Goal: Task Accomplishment & Management: Use online tool/utility

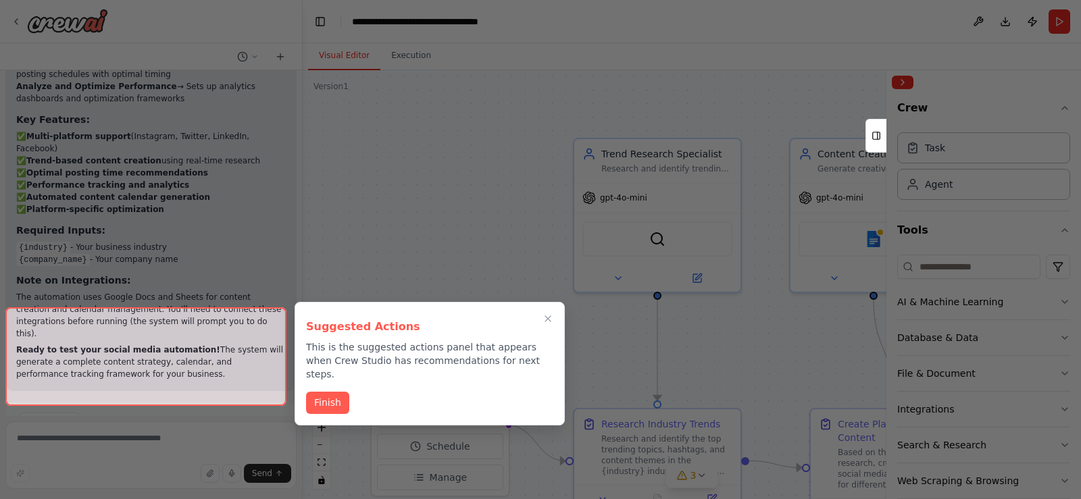
click at [455, 119] on div at bounding box center [540, 249] width 1081 height 499
click at [338, 391] on button "Finish" at bounding box center [327, 402] width 43 height 22
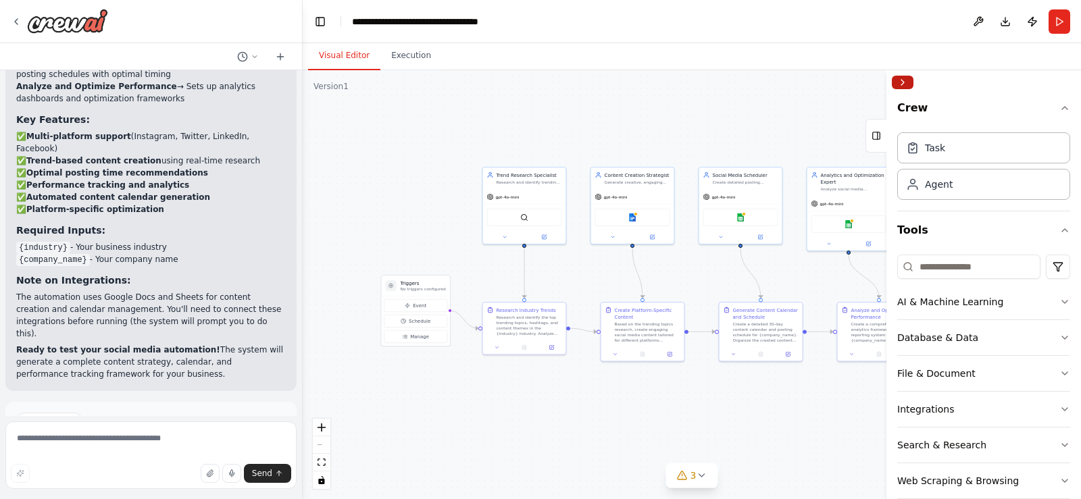
click at [904, 84] on button "Collapse right sidebar" at bounding box center [903, 83] width 22 height 14
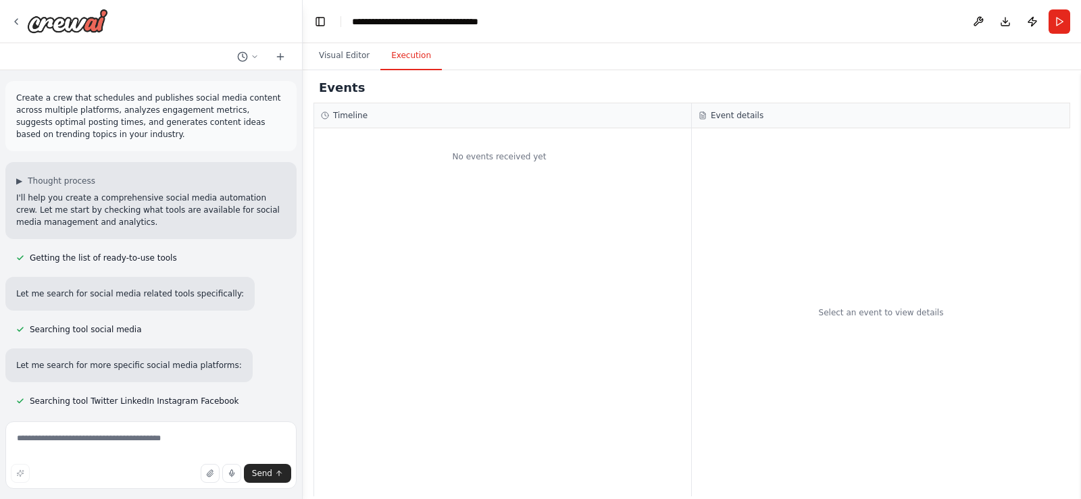
click at [407, 59] on button "Execution" at bounding box center [410, 56] width 61 height 28
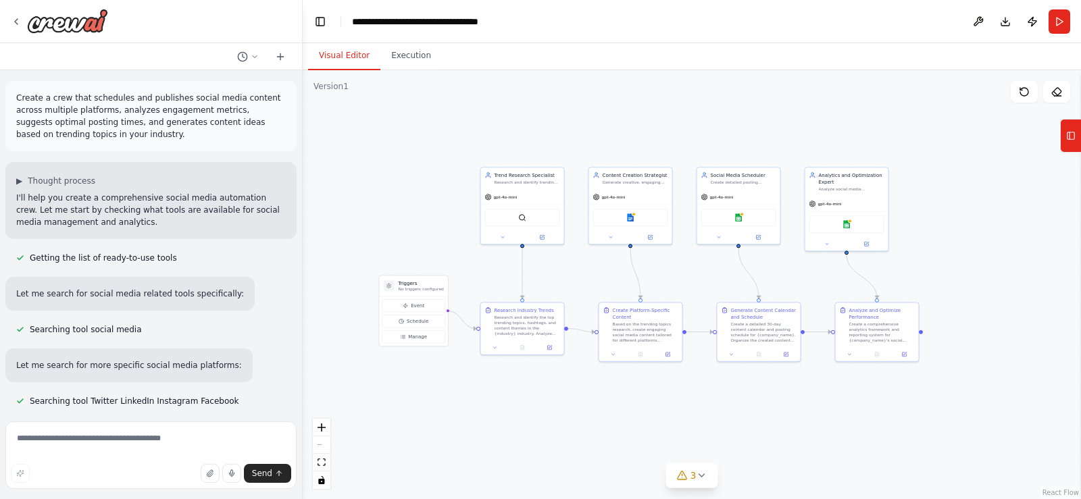
click at [335, 57] on button "Visual Editor" at bounding box center [344, 56] width 72 height 28
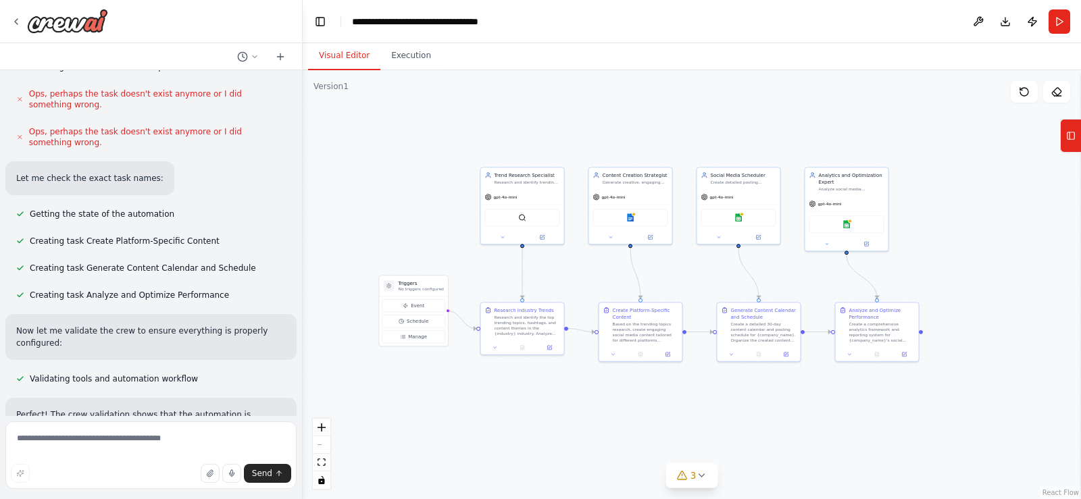
scroll to position [1081, 0]
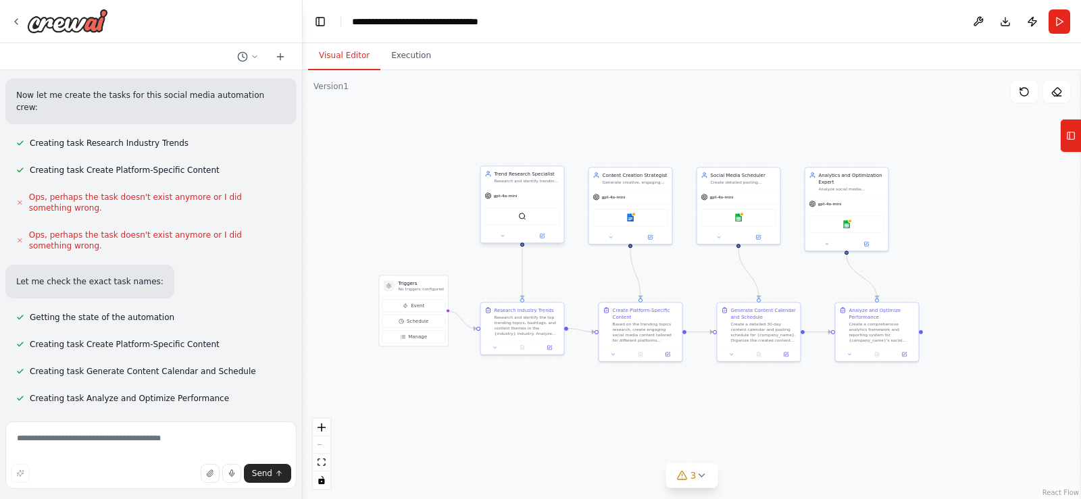
click at [518, 198] on div "gpt-4o-mini" at bounding box center [522, 196] width 83 height 15
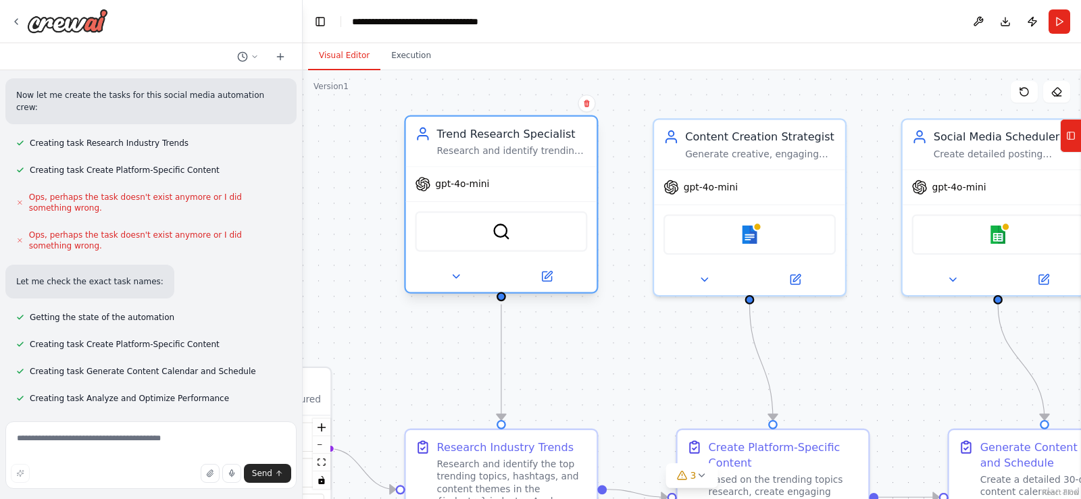
click at [474, 181] on span "gpt-4o-mini" at bounding box center [462, 184] width 54 height 12
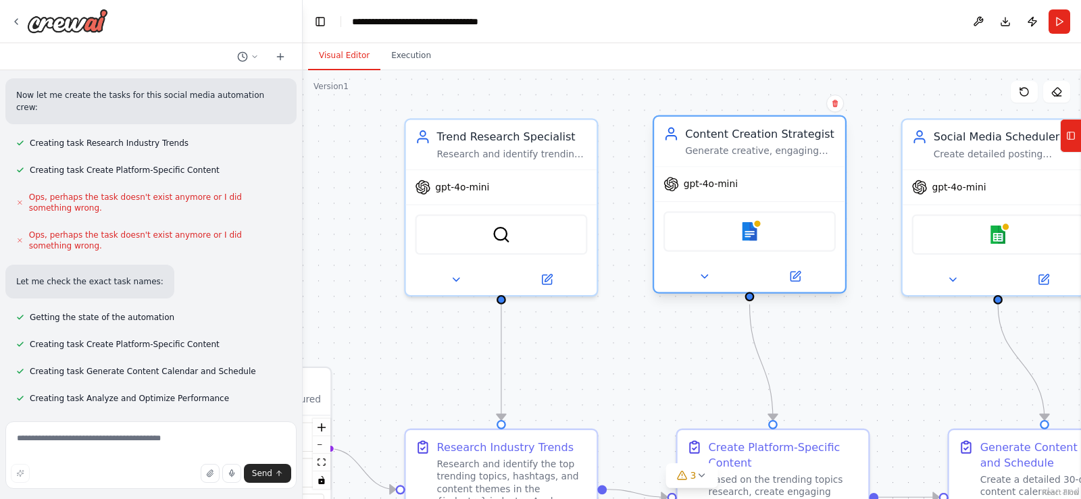
click at [751, 166] on div "Content Creation Strategist Generate creative, engaging social media content id…" at bounding box center [749, 142] width 191 height 50
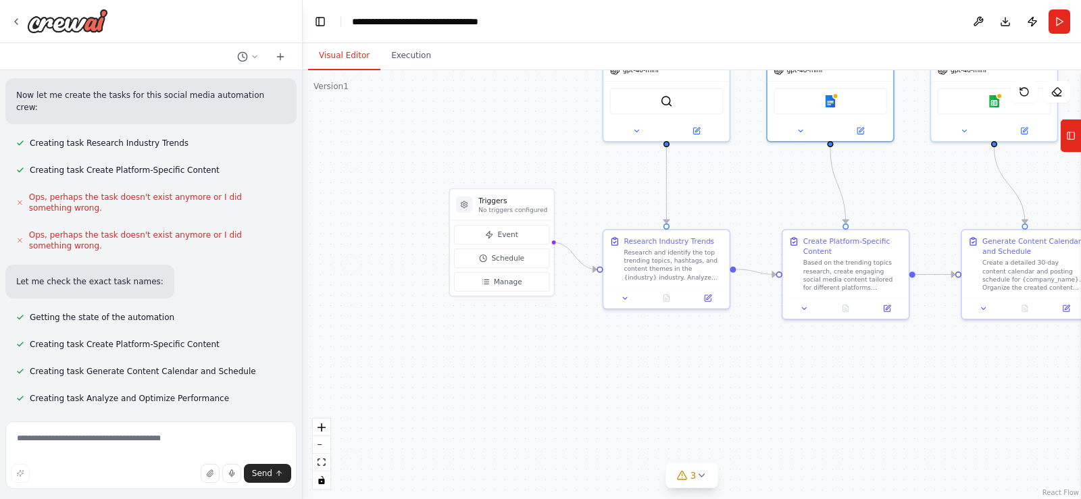
drag, startPoint x: 637, startPoint y: 311, endPoint x: 752, endPoint y: 180, distance: 174.7
click at [752, 180] on div ".deletable-edge-delete-btn { width: 20px; height: 20px; border: 0px solid #ffff…" at bounding box center [692, 284] width 778 height 429
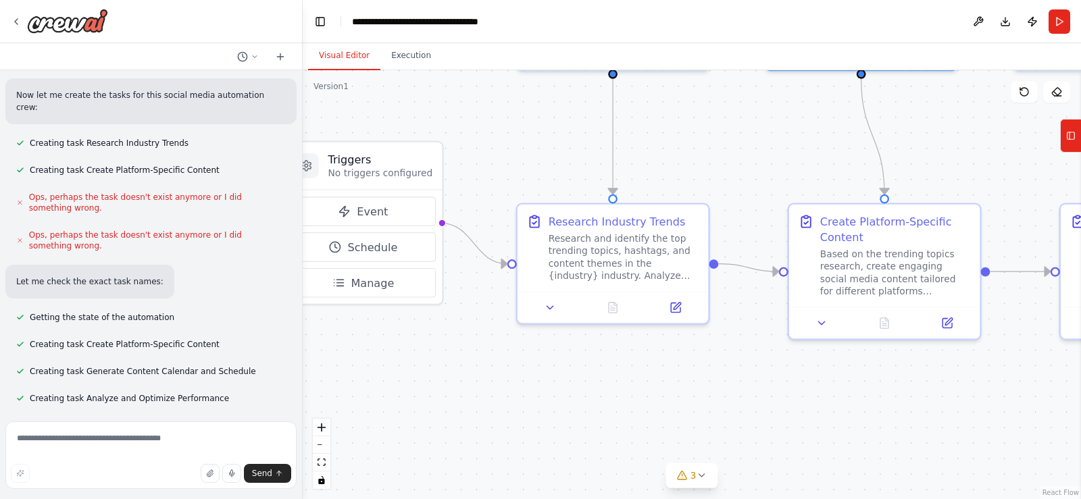
drag, startPoint x: 655, startPoint y: 193, endPoint x: 531, endPoint y: 176, distance: 125.6
click at [531, 176] on div ".deletable-edge-delete-btn { width: 20px; height: 20px; border: 0px solid #ffff…" at bounding box center [692, 284] width 778 height 429
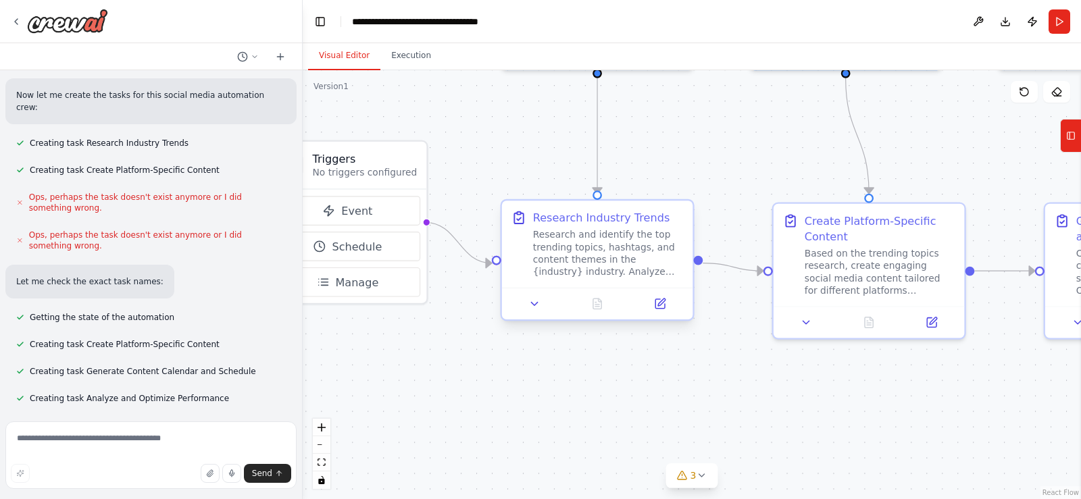
click at [570, 247] on div "Research and identify the top trending topics, hashtags, and content themes in …" at bounding box center [608, 254] width 151 height 50
click at [555, 259] on div "Research and identify the top trending topics, hashtags, and content themes in …" at bounding box center [608, 254] width 151 height 50
click at [1076, 134] on button "Tools" at bounding box center [1070, 136] width 21 height 34
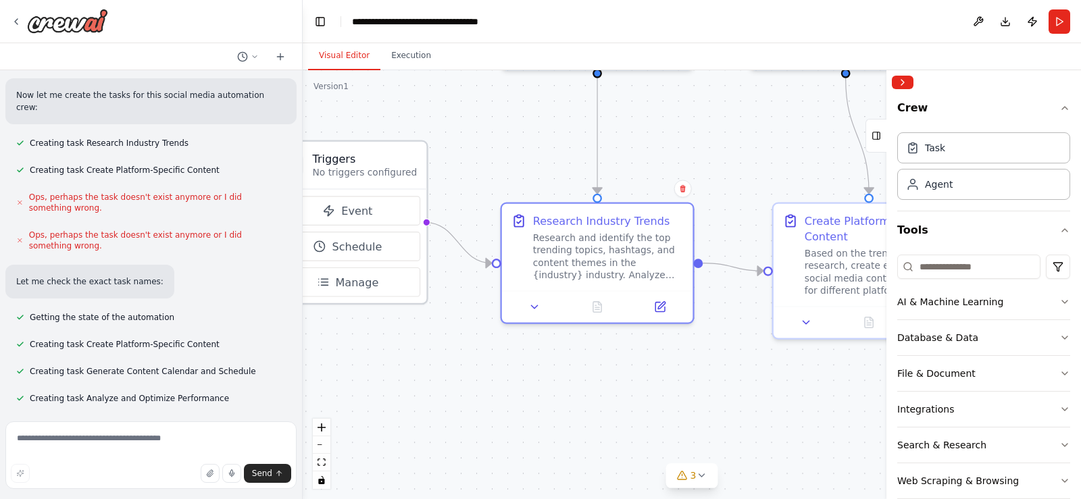
click at [401, 176] on p "No triggers configured" at bounding box center [364, 173] width 105 height 12
click at [621, 233] on div "Research and identify the top trending topics, hashtags, and content themes in …" at bounding box center [608, 254] width 151 height 50
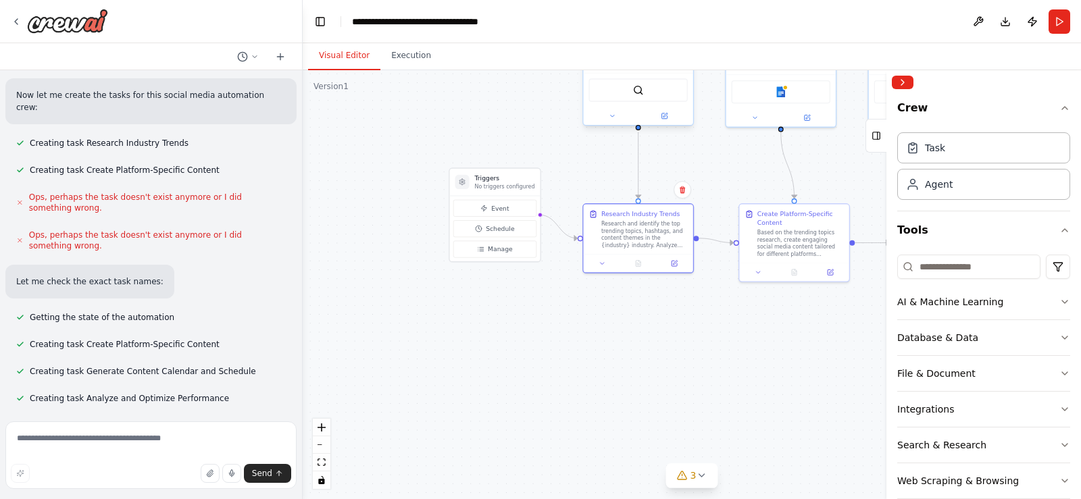
click at [647, 108] on div at bounding box center [638, 116] width 109 height 18
click at [664, 118] on icon at bounding box center [664, 116] width 5 height 5
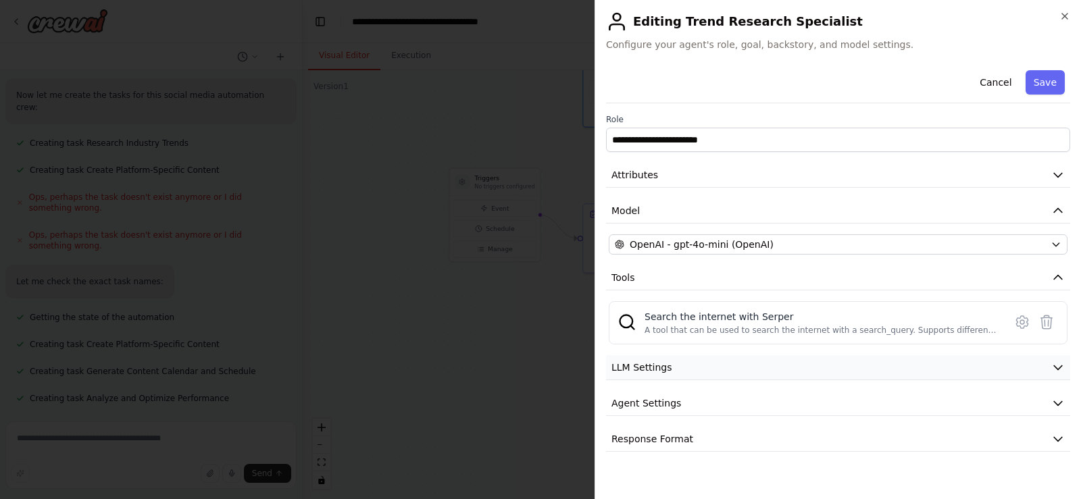
click at [654, 369] on span "LLM Settings" at bounding box center [642, 368] width 61 height 14
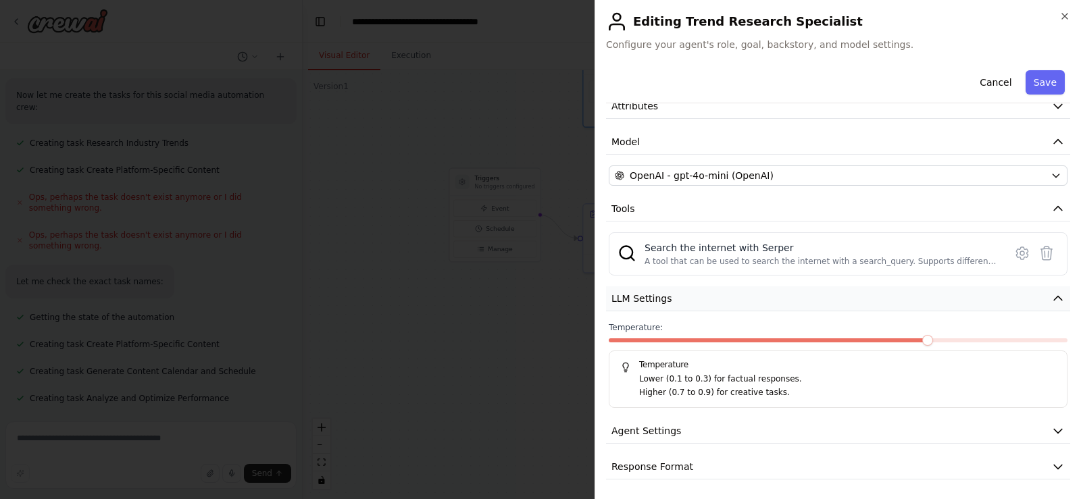
scroll to position [71, 0]
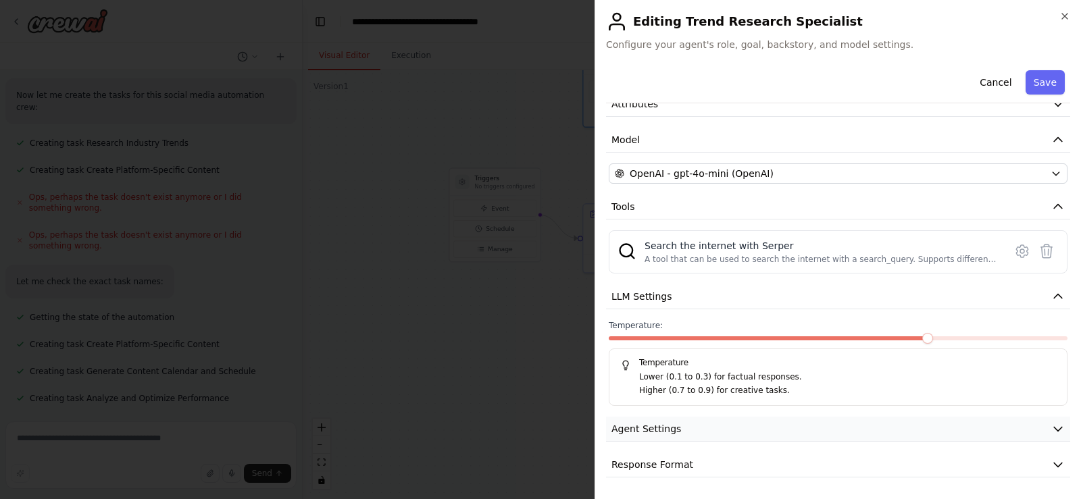
click at [641, 426] on span "Agent Settings" at bounding box center [647, 429] width 70 height 14
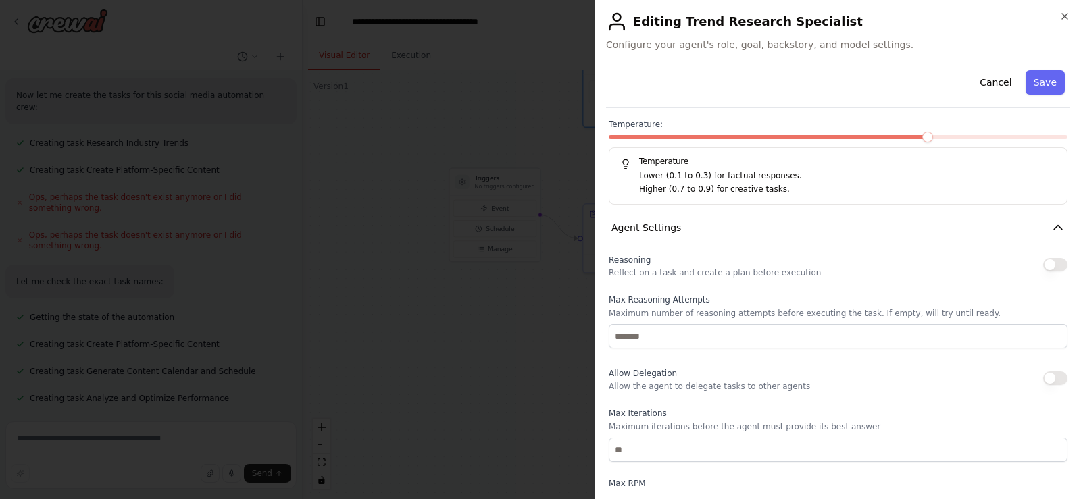
scroll to position [274, 0]
click at [1067, 12] on icon "button" at bounding box center [1065, 16] width 11 height 11
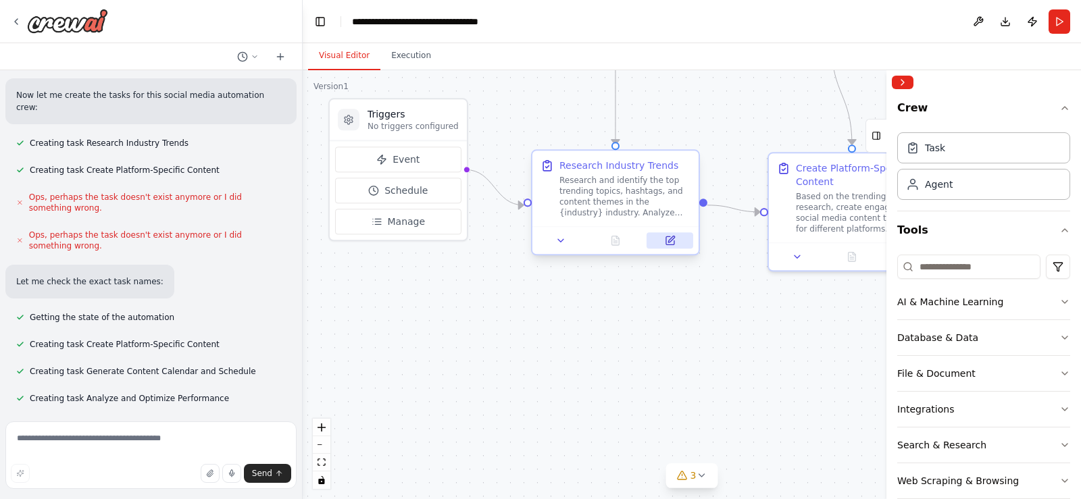
click at [671, 243] on icon at bounding box center [670, 241] width 8 height 8
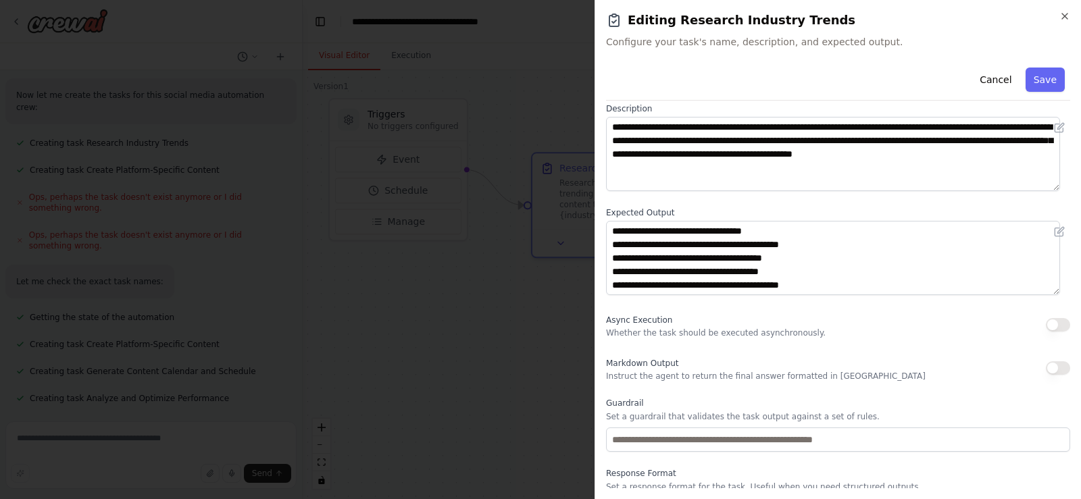
scroll to position [111, 0]
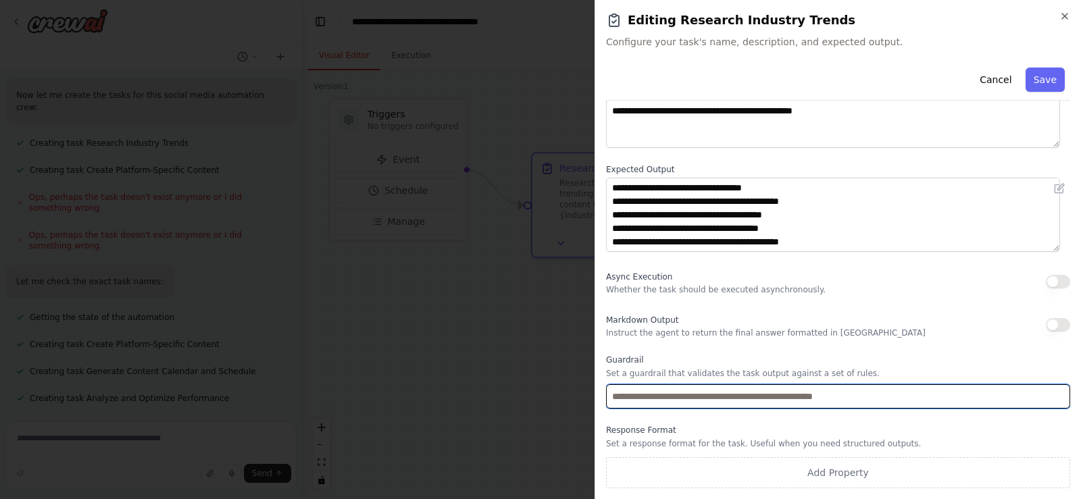
click at [689, 392] on input "text" at bounding box center [838, 396] width 464 height 24
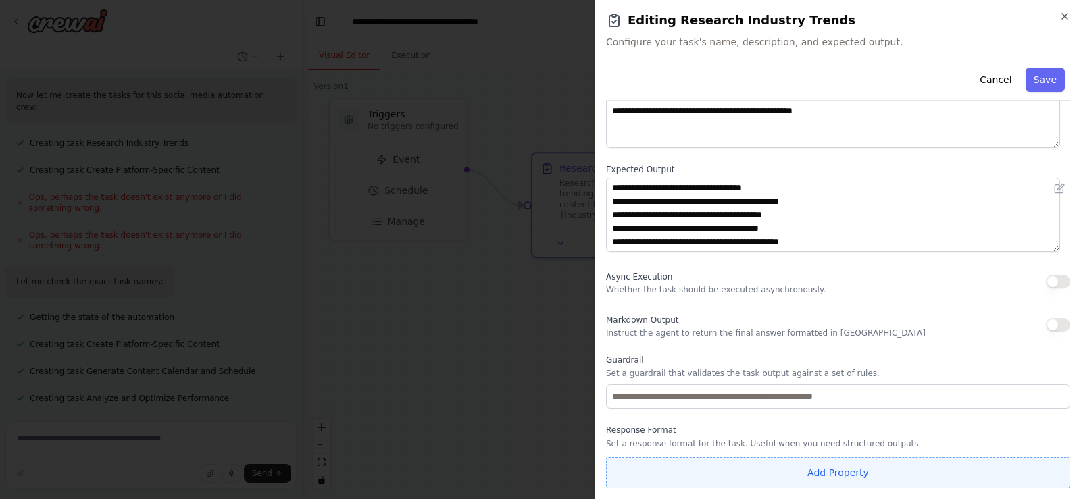
click at [783, 477] on button "Add Property" at bounding box center [838, 472] width 464 height 31
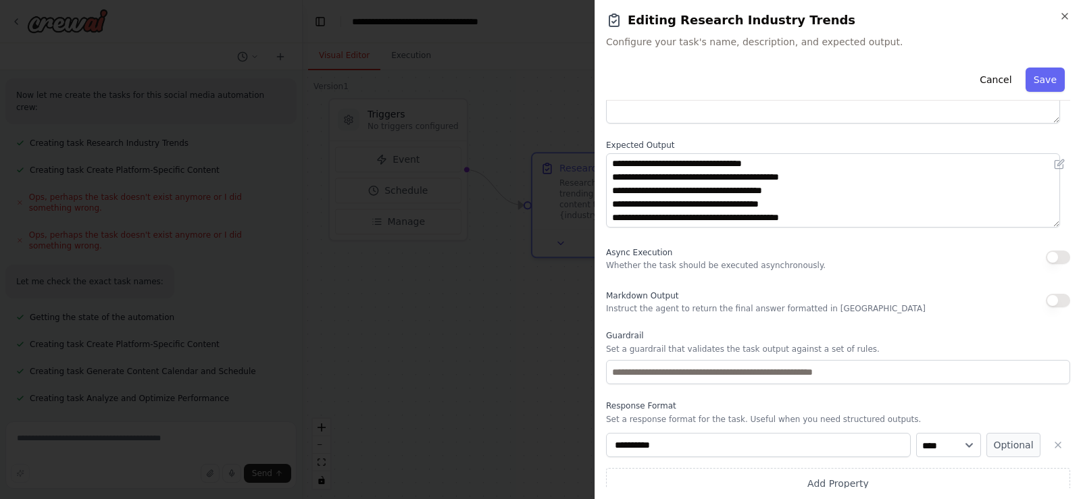
scroll to position [146, 0]
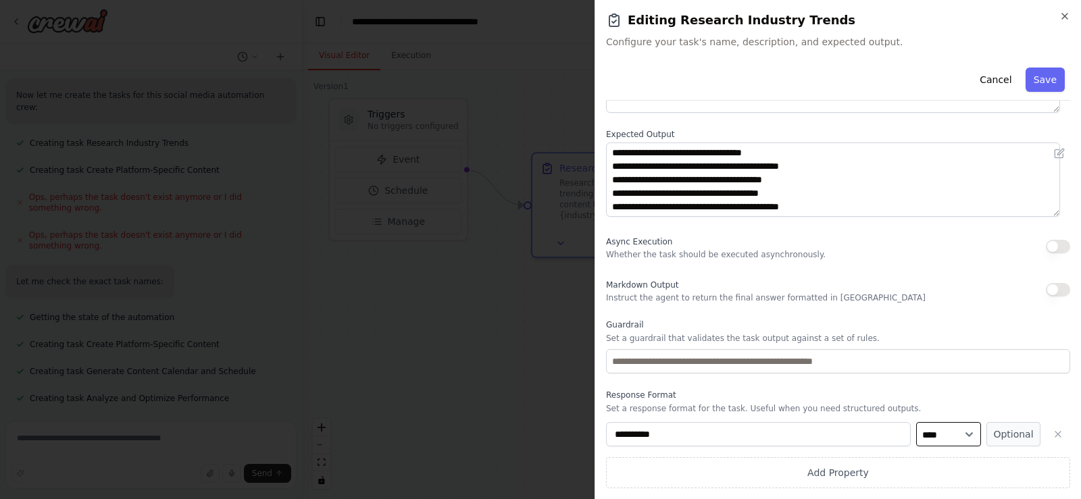
click at [955, 439] on select "**** ******* ******* **** ******" at bounding box center [948, 434] width 65 height 24
select select "******"
click at [916, 422] on select "**** ******* ******* **** ******" at bounding box center [948, 434] width 65 height 24
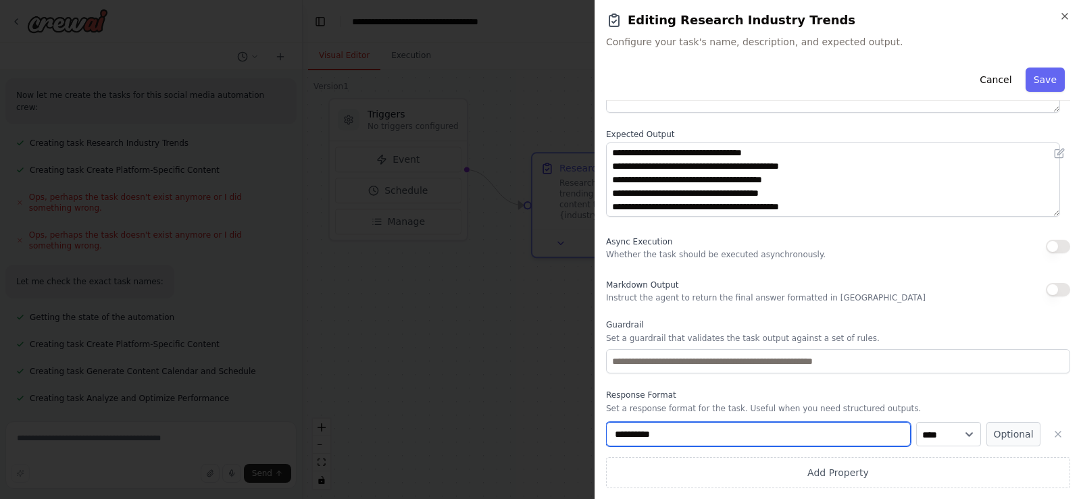
click at [676, 434] on input "**********" at bounding box center [758, 434] width 305 height 24
click at [1014, 434] on button "Optional" at bounding box center [1014, 434] width 54 height 24
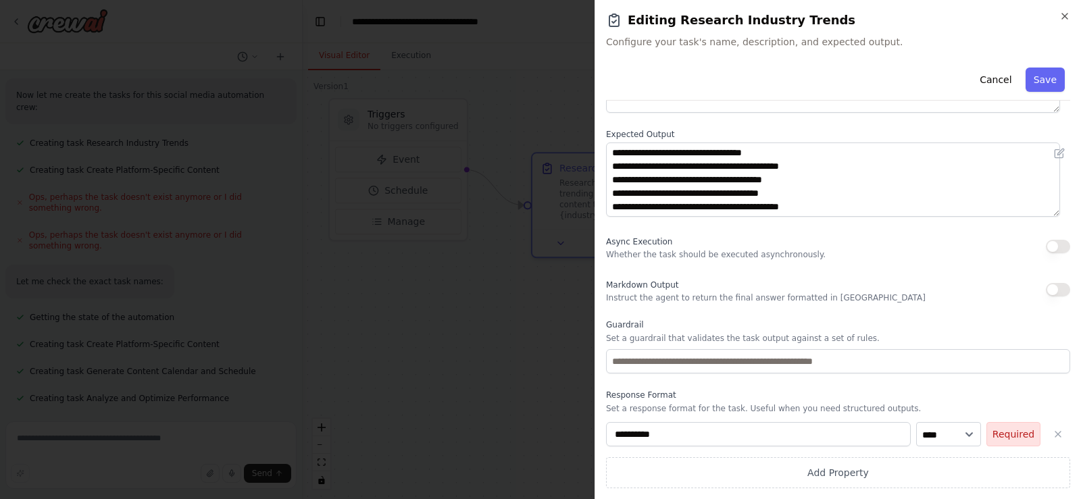
click at [1014, 434] on button "Required" at bounding box center [1014, 434] width 54 height 24
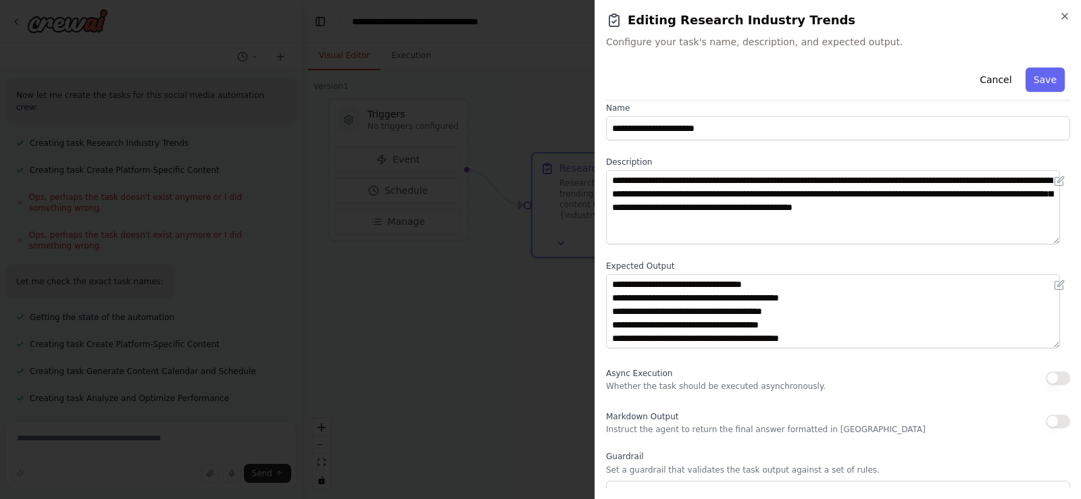
scroll to position [0, 0]
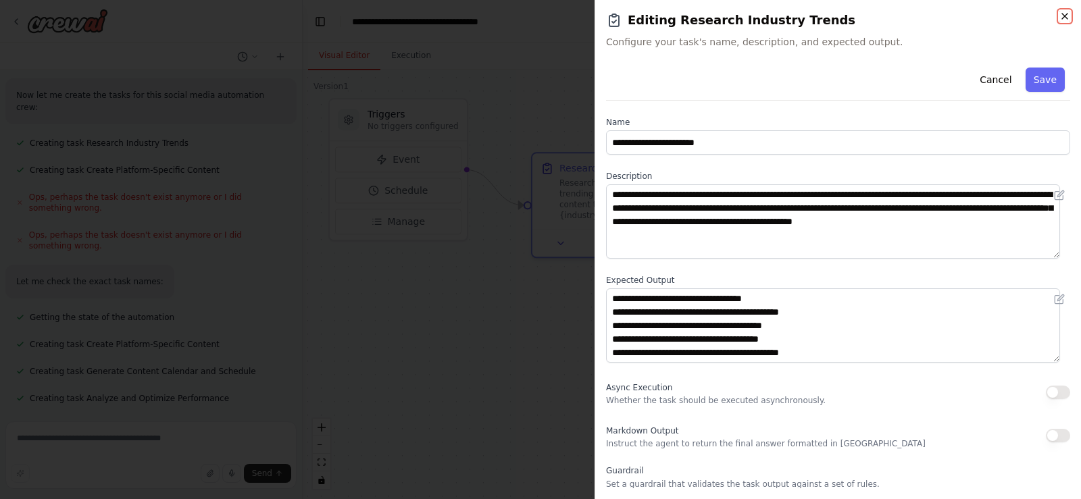
click at [1068, 12] on icon "button" at bounding box center [1065, 16] width 11 height 11
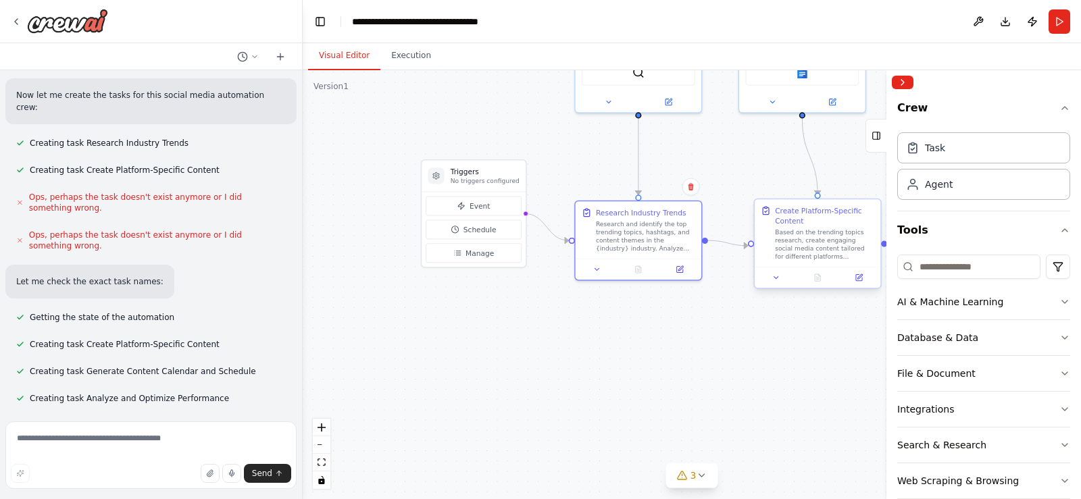
click at [845, 225] on div "Create Platform-Specific Content" at bounding box center [824, 215] width 99 height 20
click at [915, 237] on button "Tools" at bounding box center [983, 231] width 173 height 38
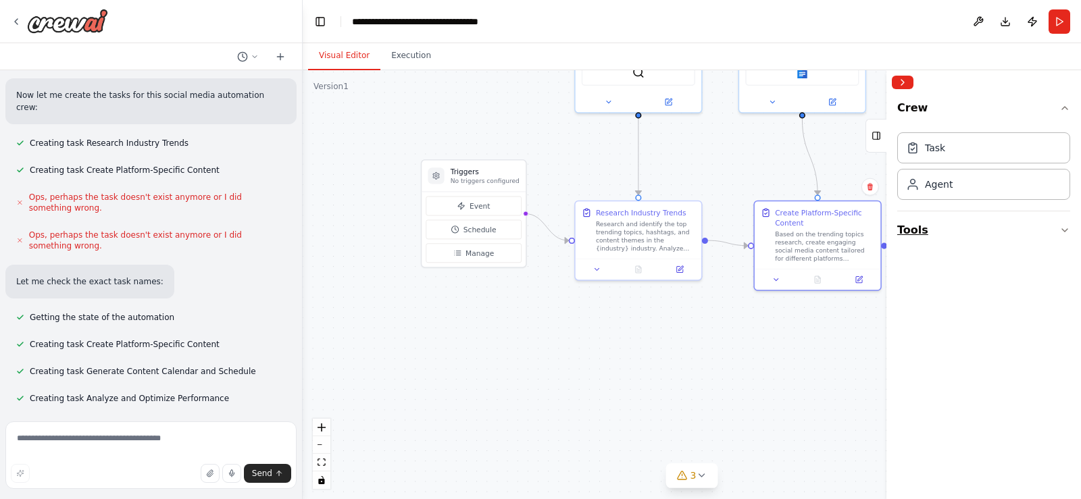
click at [915, 237] on button "Tools" at bounding box center [983, 231] width 173 height 38
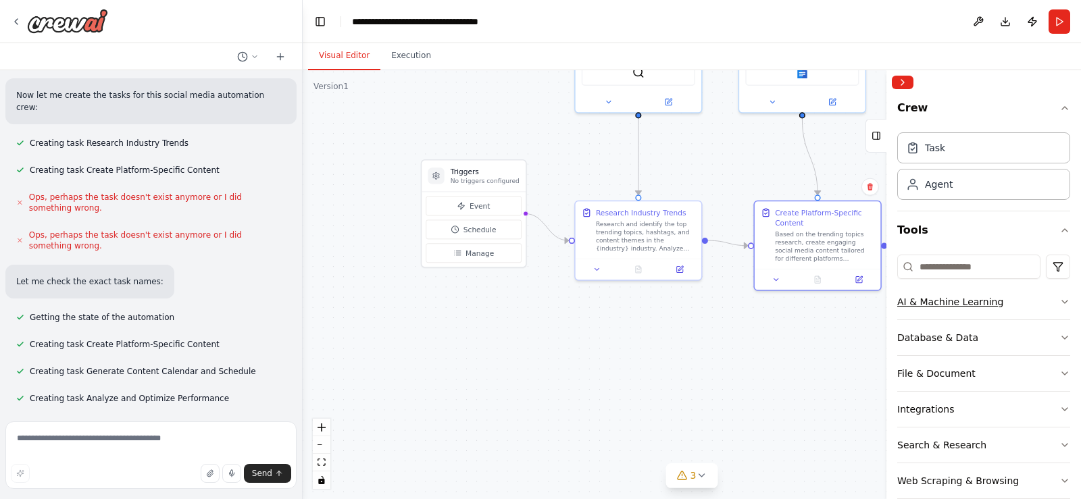
click at [926, 306] on div "AI & Machine Learning" at bounding box center [950, 302] width 106 height 14
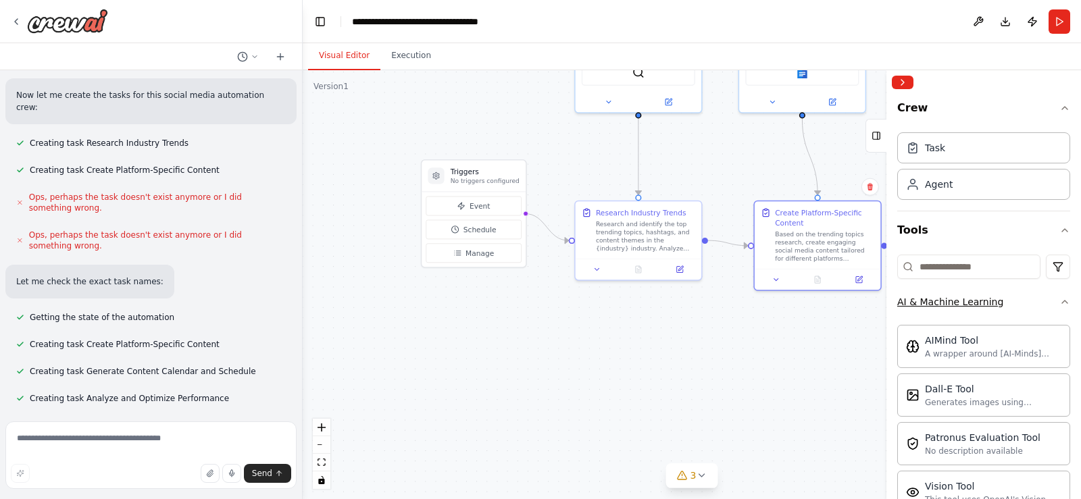
click at [958, 306] on div "AI & Machine Learning" at bounding box center [950, 302] width 106 height 14
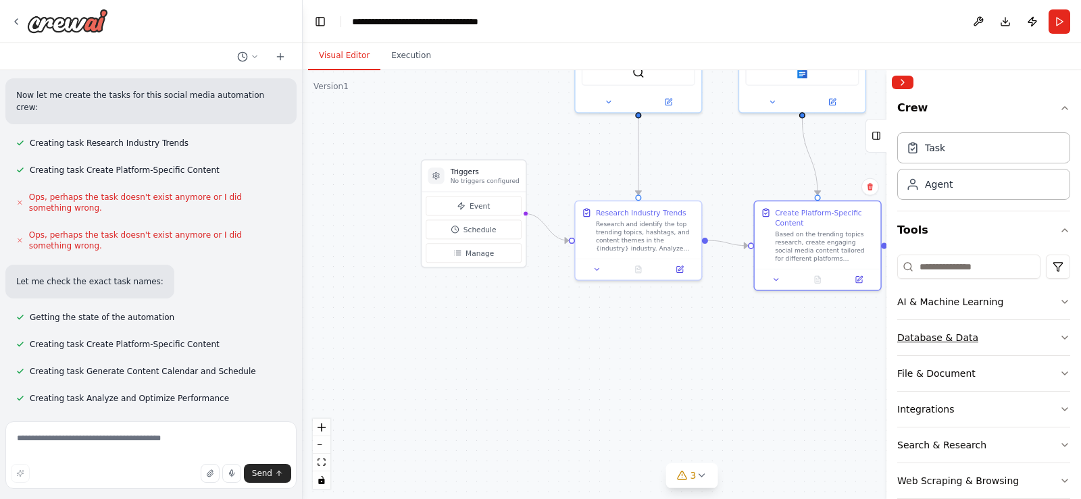
click at [924, 341] on div "Database & Data" at bounding box center [937, 338] width 81 height 14
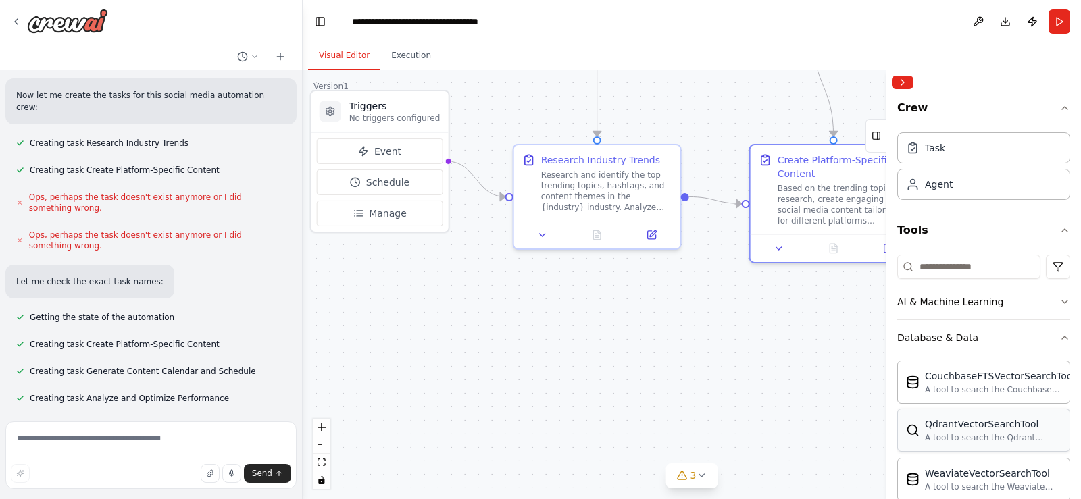
click at [943, 435] on div "A tool to search the Qdrant database for relevant information on internal docum…" at bounding box center [993, 437] width 136 height 11
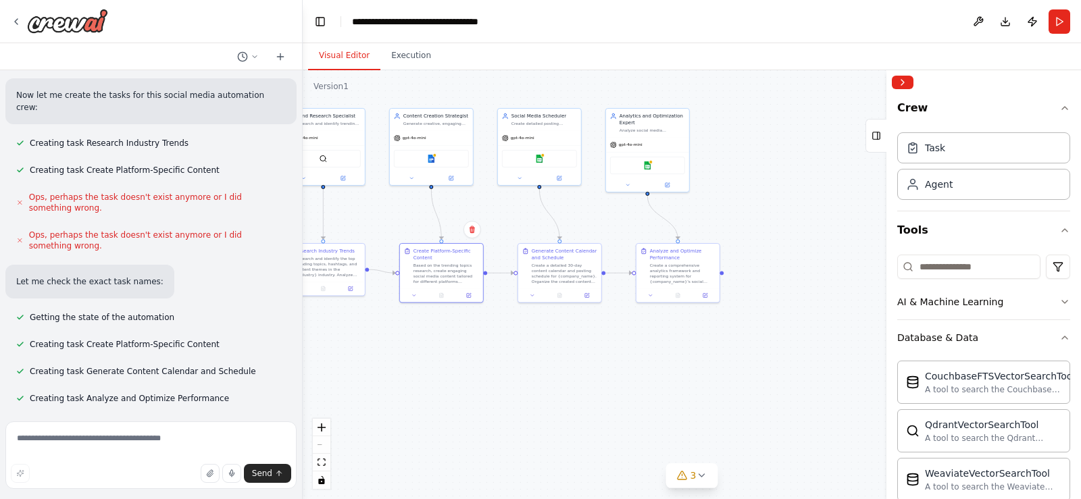
drag, startPoint x: 730, startPoint y: 363, endPoint x: 541, endPoint y: 361, distance: 189.9
click at [541, 361] on div ".deletable-edge-delete-btn { width: 20px; height: 20px; border: 0px solid #ffff…" at bounding box center [692, 284] width 778 height 429
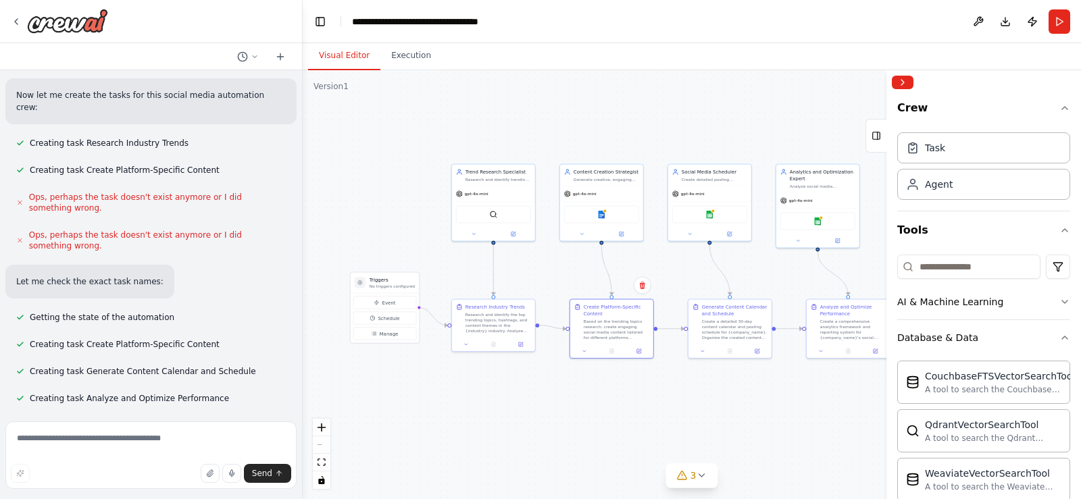
drag, startPoint x: 543, startPoint y: 438, endPoint x: 723, endPoint y: 386, distance: 187.8
click at [777, 425] on div ".deletable-edge-delete-btn { width: 20px; height: 20px; border: 0px solid #ffff…" at bounding box center [692, 284] width 778 height 429
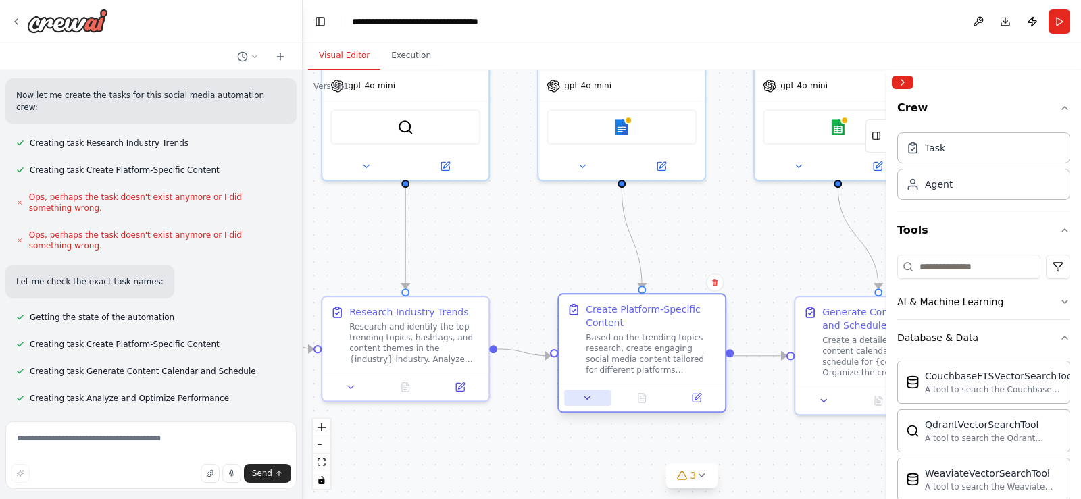
click at [589, 399] on icon at bounding box center [587, 398] width 11 height 11
